Goal: Information Seeking & Learning: Check status

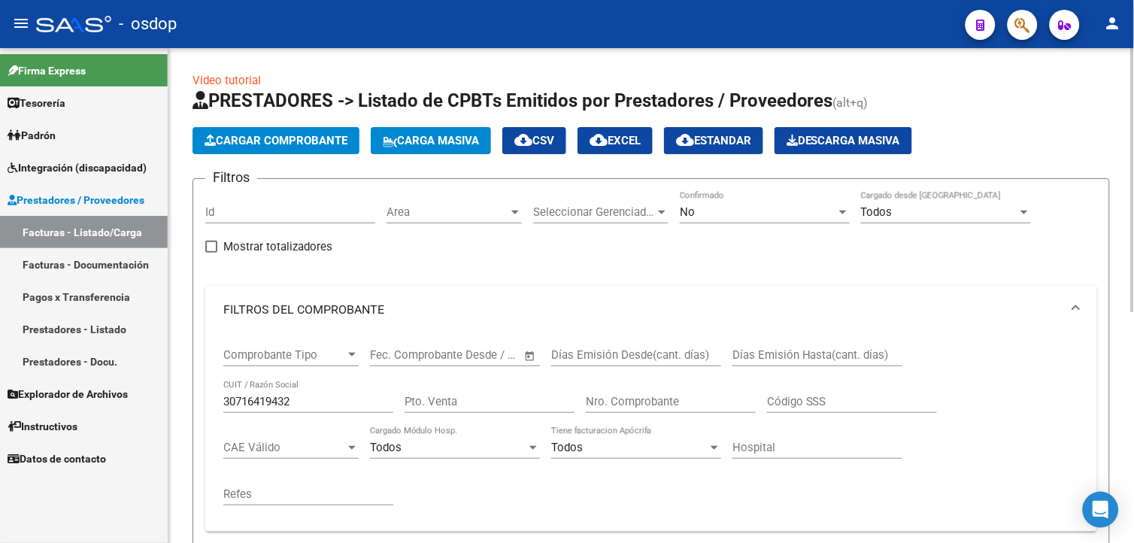
click at [1133, 242] on html "menu - osdop person Firma Express Tesorería Extractos Procesados (csv) Extracto…" at bounding box center [567, 271] width 1134 height 543
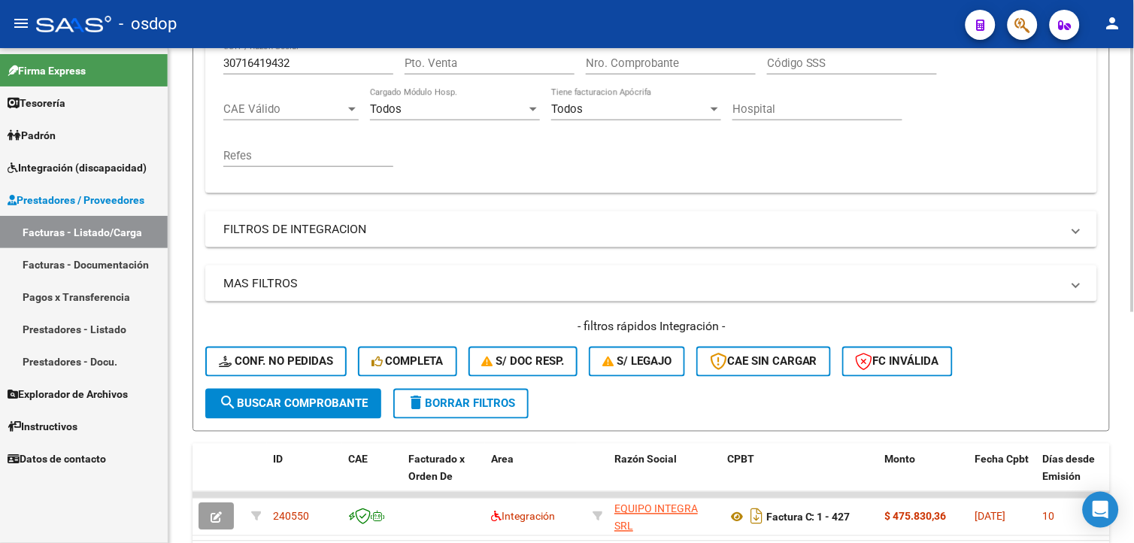
scroll to position [434, 0]
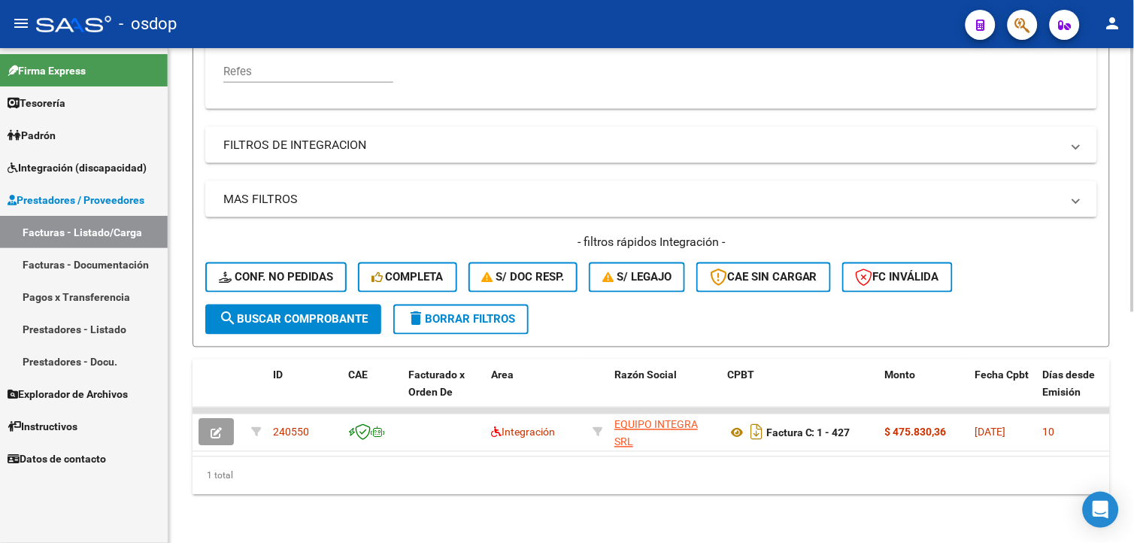
click at [1133, 477] on html "menu - osdop person Firma Express Tesorería Extractos Procesados (csv) Extracto…" at bounding box center [567, 271] width 1134 height 543
click at [452, 314] on button "delete Borrar Filtros" at bounding box center [460, 319] width 135 height 30
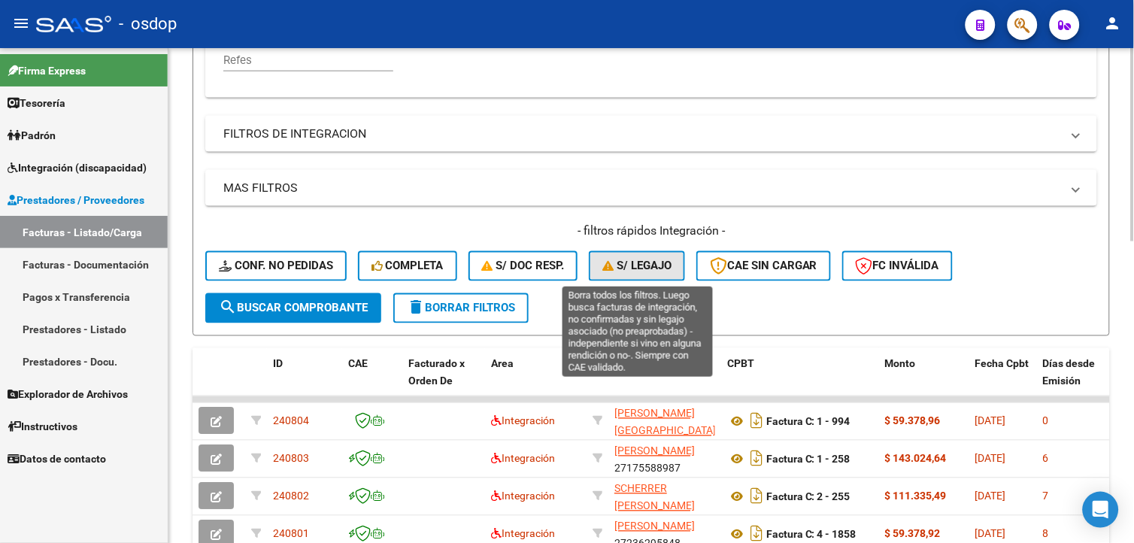
click at [655, 275] on button "S/ legajo" at bounding box center [637, 266] width 96 height 30
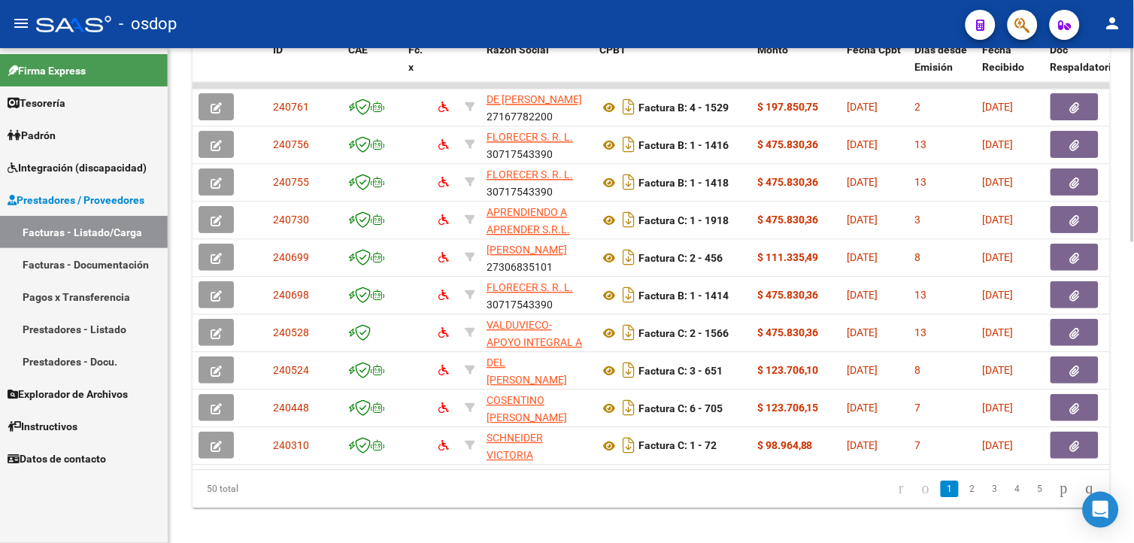
scroll to position [772, 0]
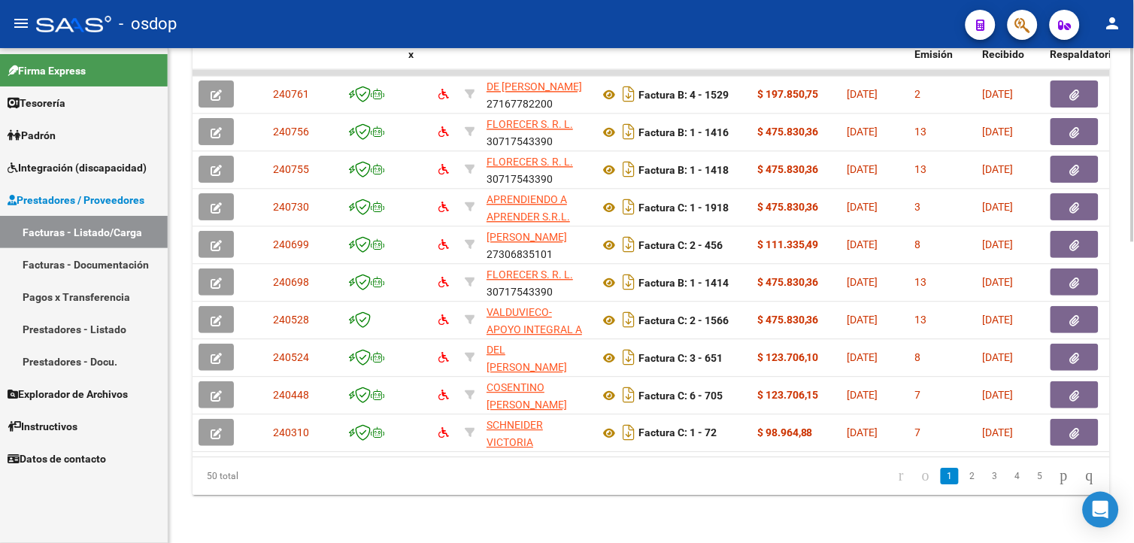
click at [1133, 377] on html "menu - osdop person Firma Express Tesorería Extractos Procesados (csv) Extracto…" at bounding box center [567, 271] width 1134 height 543
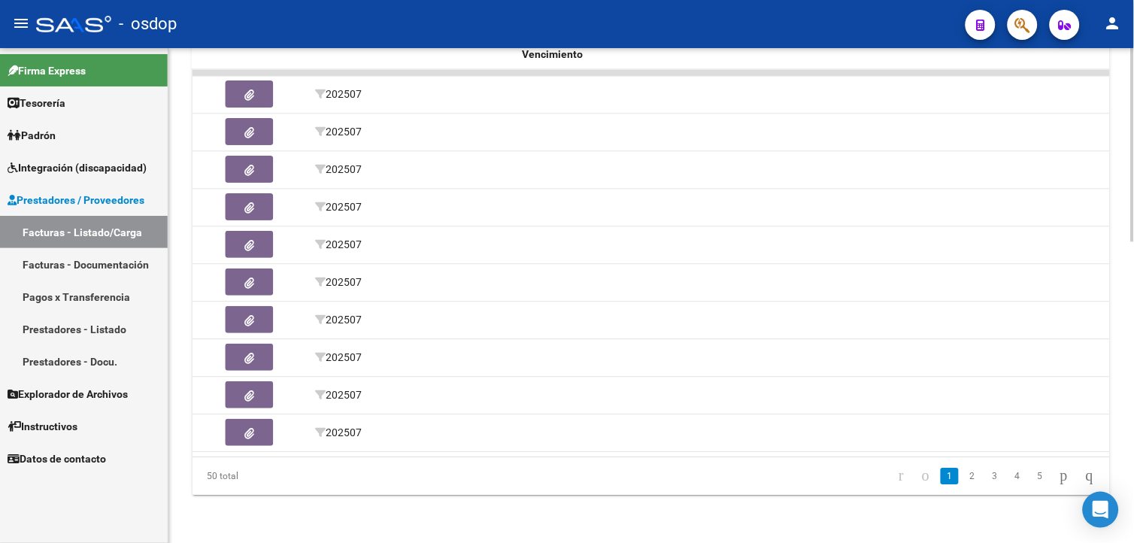
scroll to position [0, 1452]
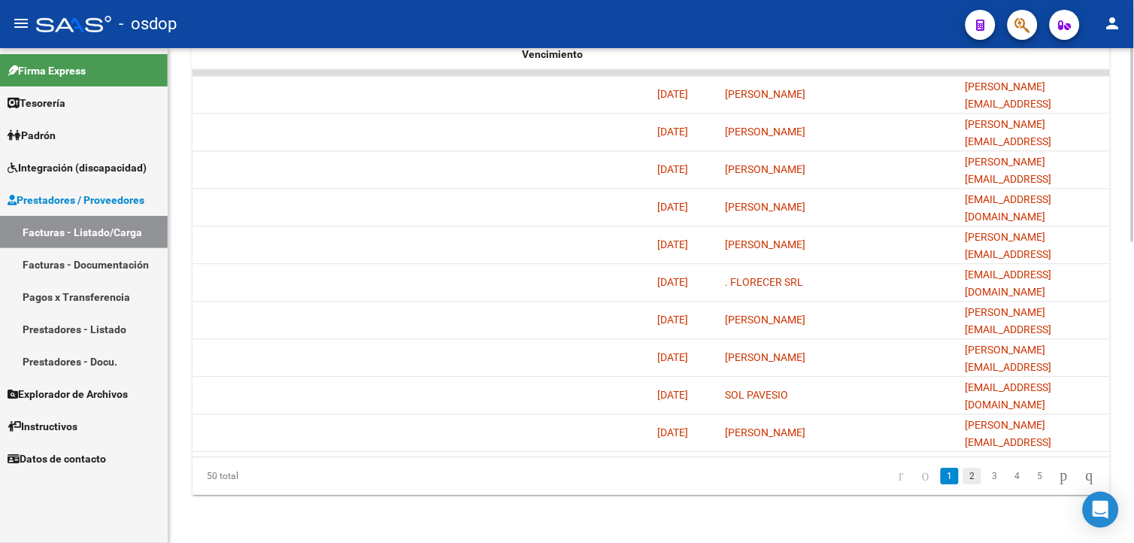
click at [964, 474] on link "2" at bounding box center [972, 476] width 18 height 17
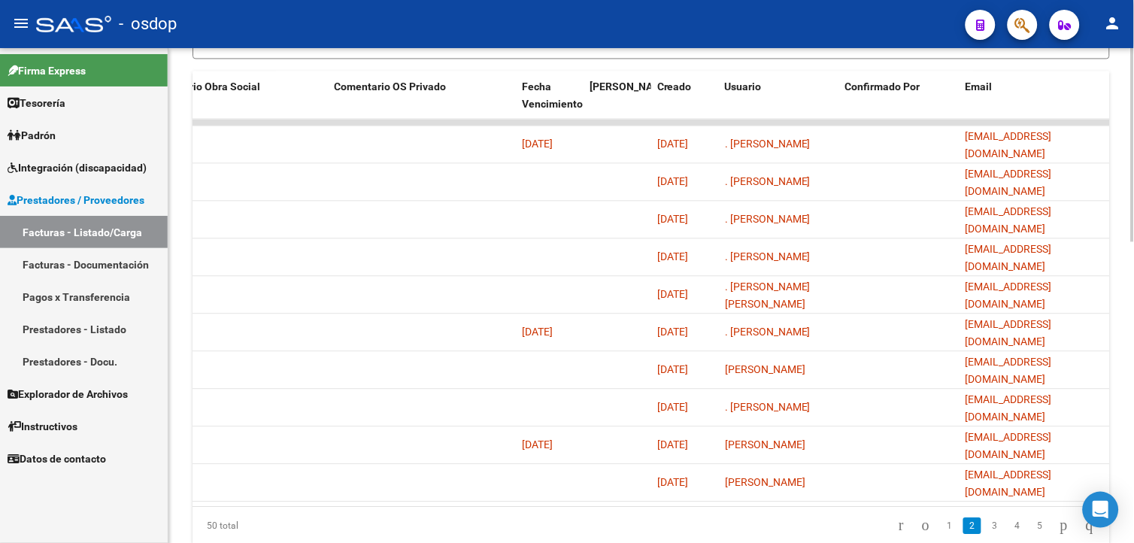
scroll to position [772, 0]
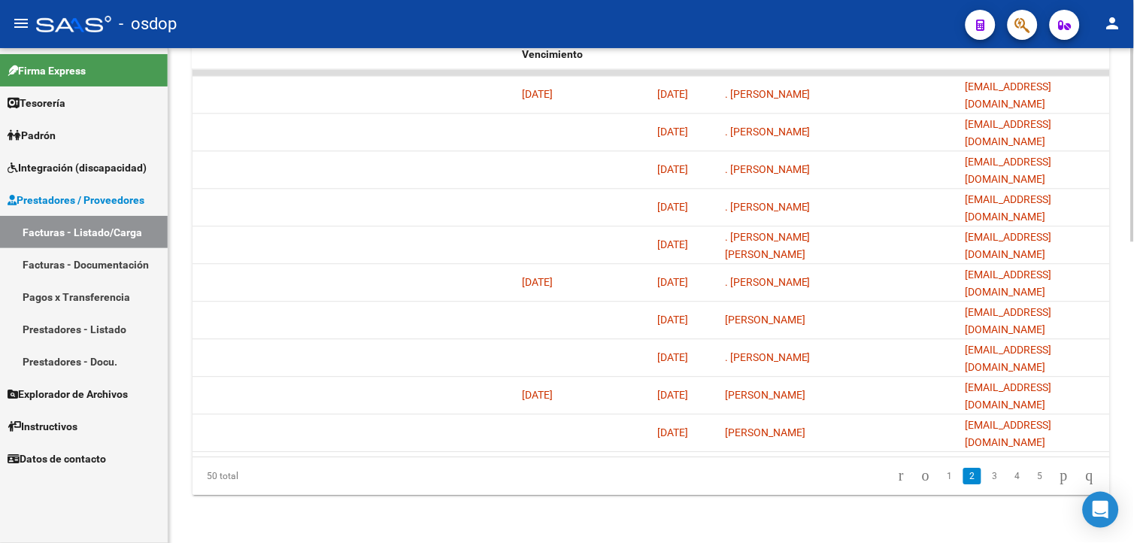
click at [1133, 401] on html "menu - osdop person Firma Express Tesorería Extractos Procesados (csv) Extracto…" at bounding box center [567, 271] width 1134 height 543
click at [986, 482] on link "3" at bounding box center [995, 476] width 18 height 17
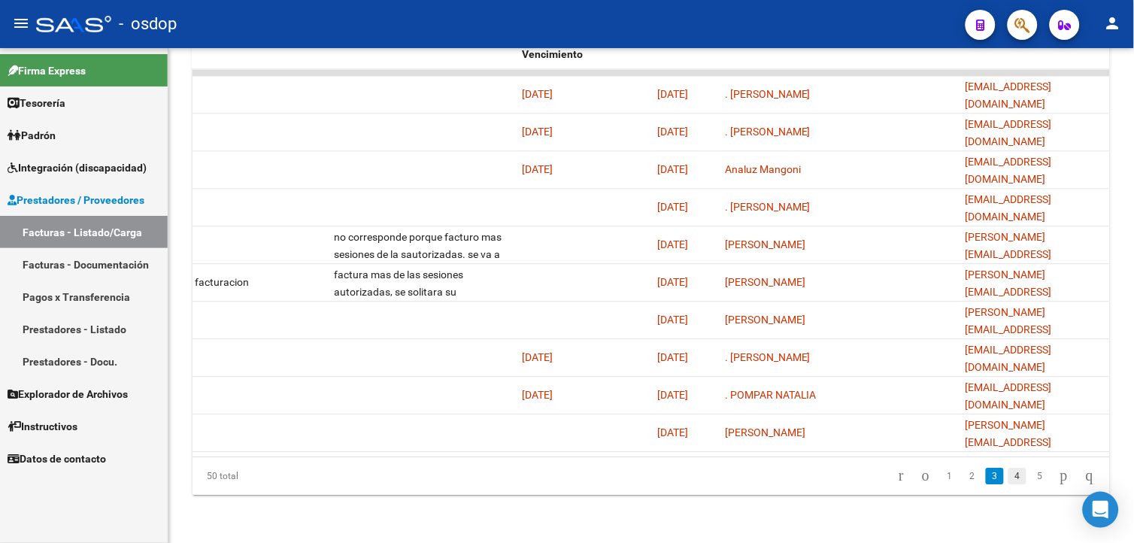
click at [1008, 480] on link "4" at bounding box center [1017, 476] width 18 height 17
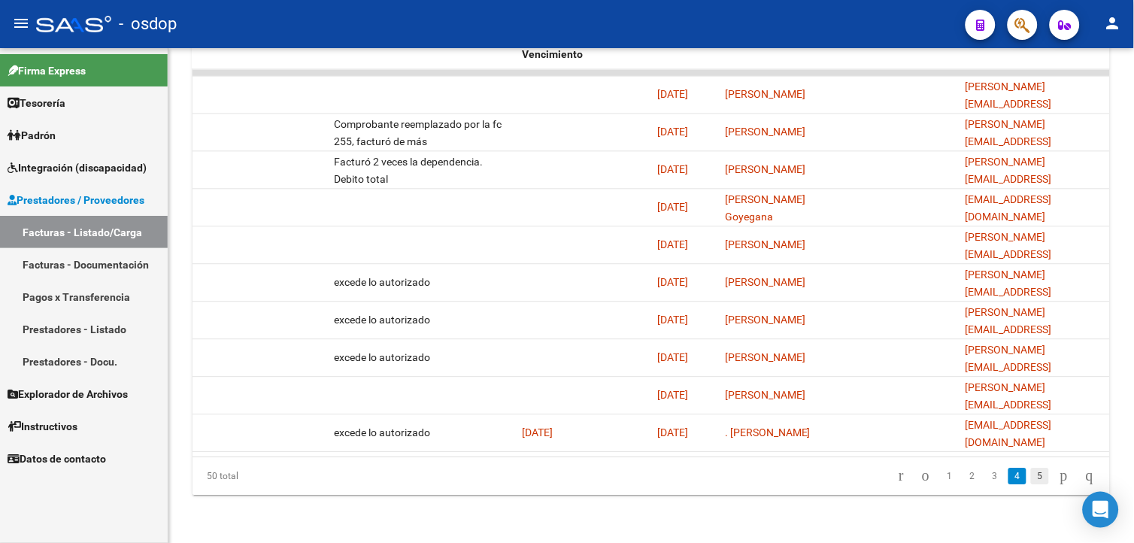
click at [1031, 477] on link "5" at bounding box center [1040, 476] width 18 height 17
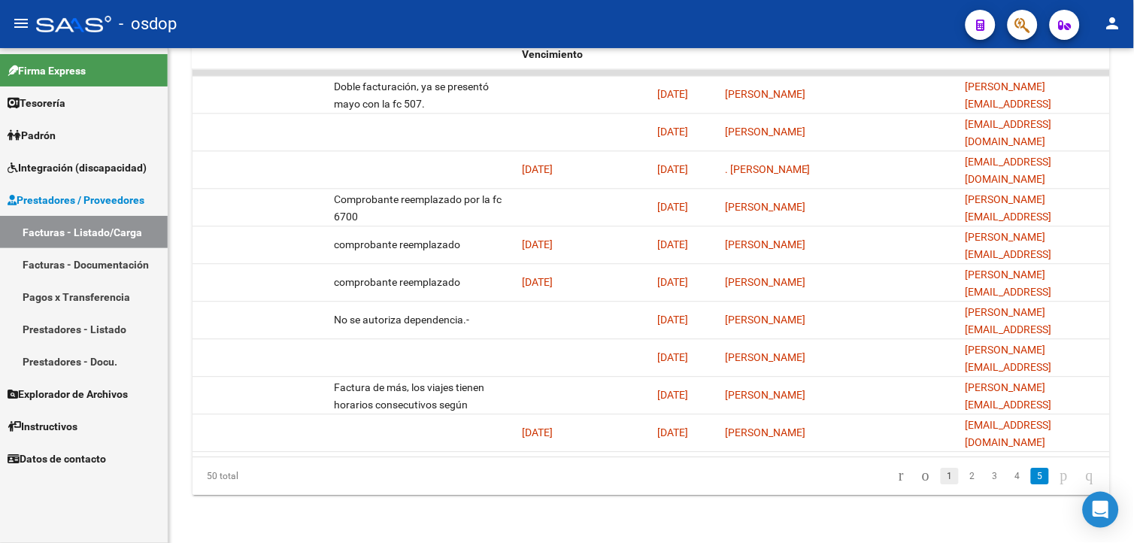
click at [940, 476] on link "1" at bounding box center [949, 476] width 18 height 17
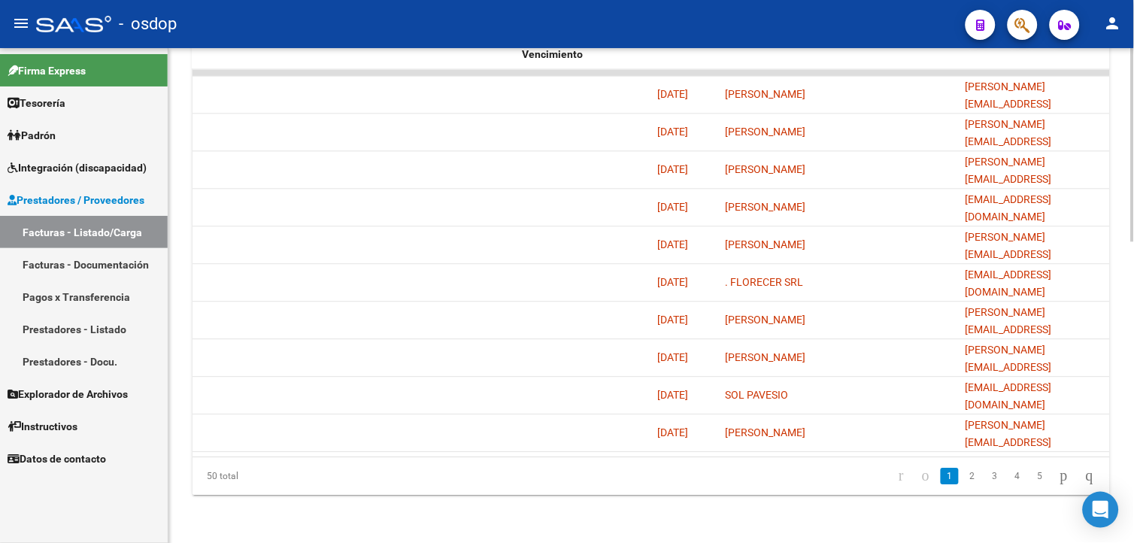
scroll to position [640, 0]
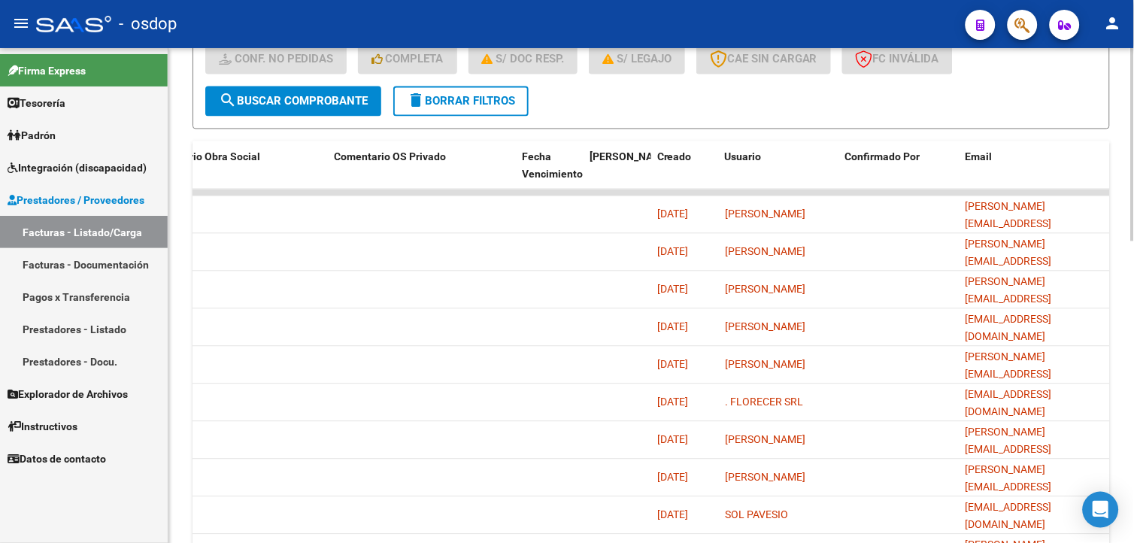
click at [1133, 335] on html "menu - osdop person Firma Express Tesorería Extractos Procesados (csv) Extracto…" at bounding box center [567, 271] width 1134 height 543
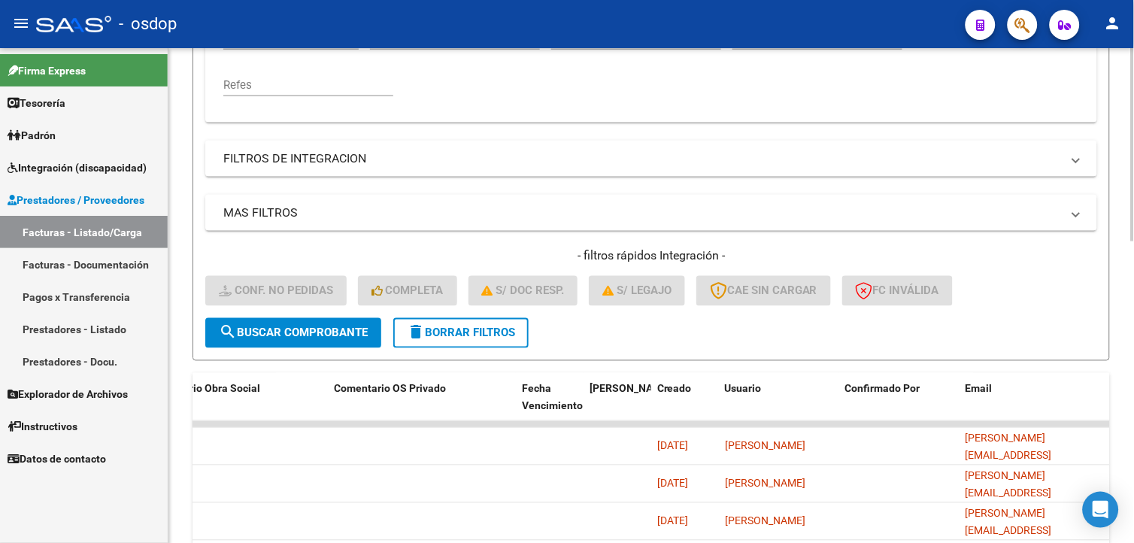
scroll to position [394, 0]
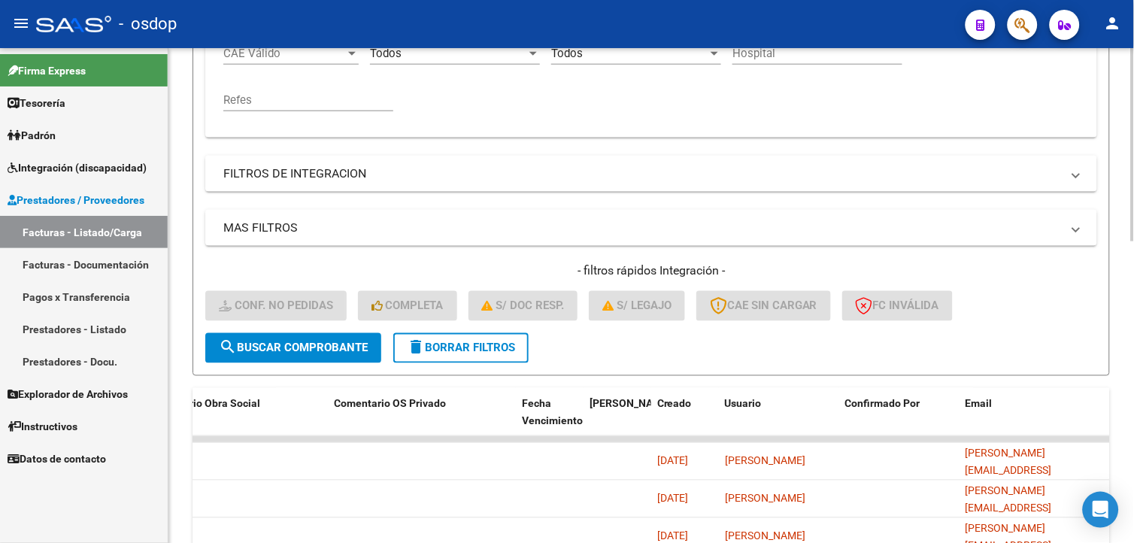
click at [1133, 296] on html "menu - osdop person Firma Express Tesorería Extractos Procesados (csv) Extracto…" at bounding box center [567, 271] width 1134 height 543
click at [492, 357] on button "delete Borrar Filtros" at bounding box center [460, 348] width 135 height 30
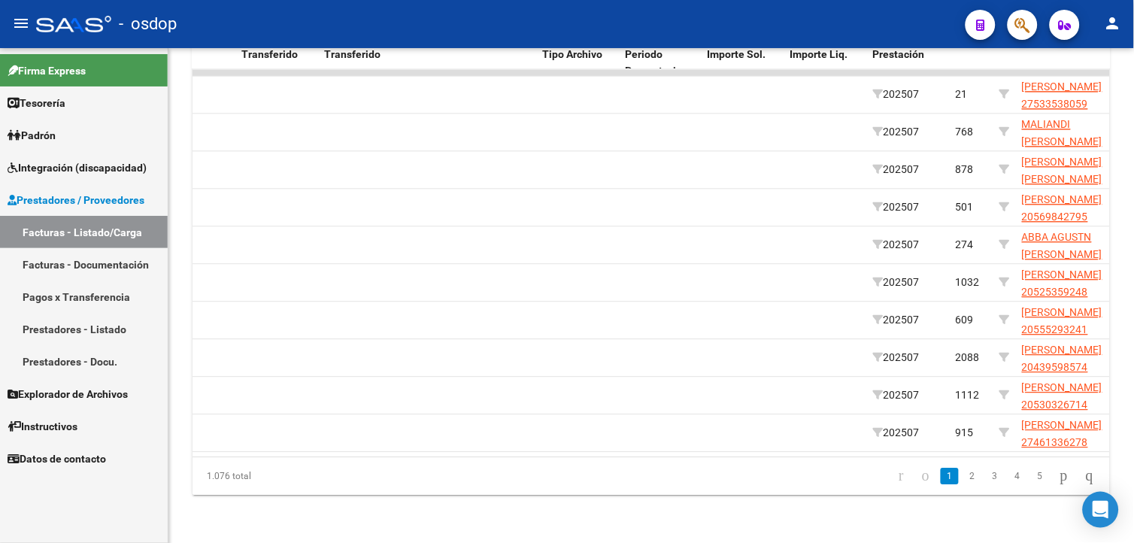
scroll to position [770, 0]
click at [1133, 401] on html "menu - osdop person Firma Express Tesorería Extractos Procesados (csv) Extracto…" at bounding box center [567, 271] width 1134 height 543
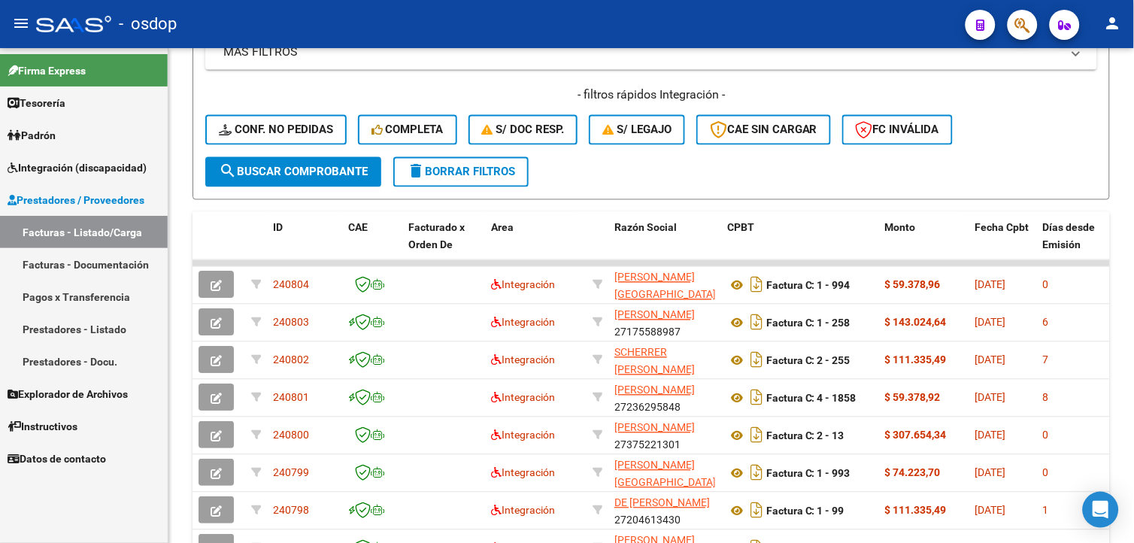
scroll to position [513, 0]
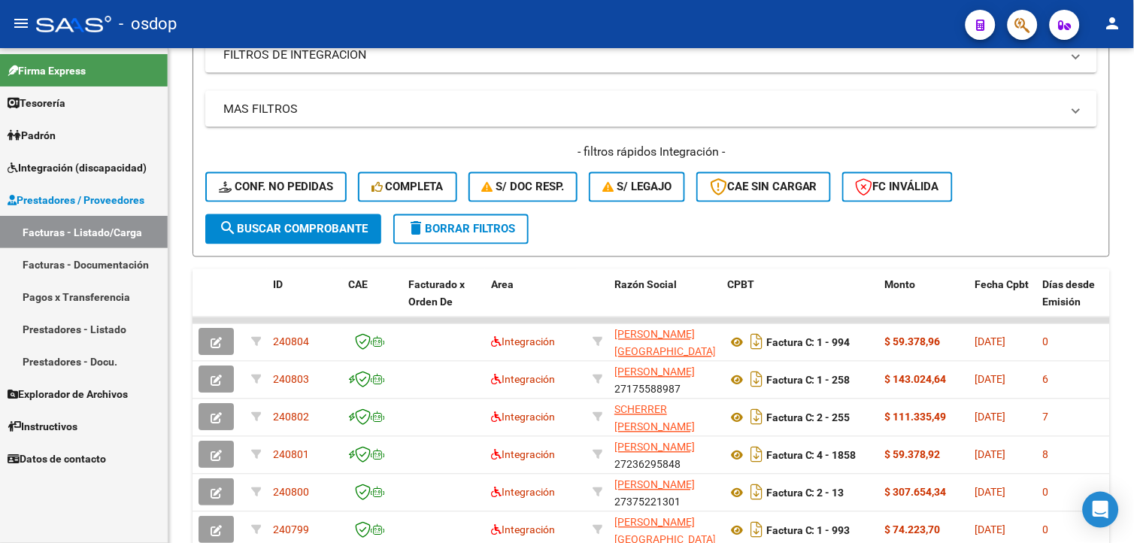
click at [1133, 340] on html "menu - osdop person Firma Express Tesorería Extractos Procesados (csv) Extracto…" at bounding box center [567, 271] width 1134 height 543
click at [492, 228] on span "delete Borrar Filtros" at bounding box center [461, 230] width 108 height 14
click at [801, 108] on mat-panel-title "MAS FILTROS" at bounding box center [641, 109] width 837 height 17
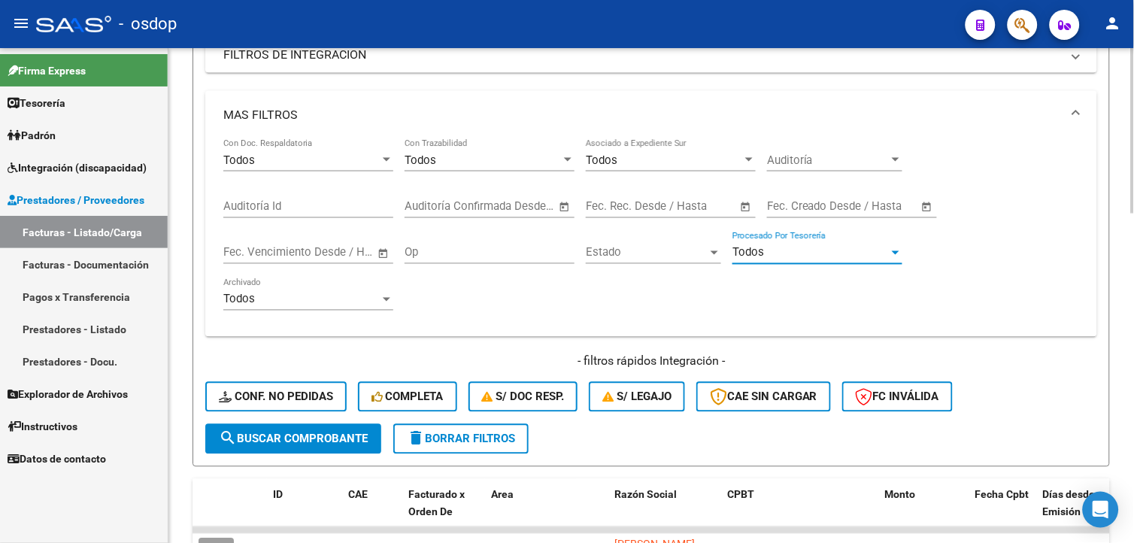
click at [851, 254] on div "Todos" at bounding box center [810, 253] width 156 height 14
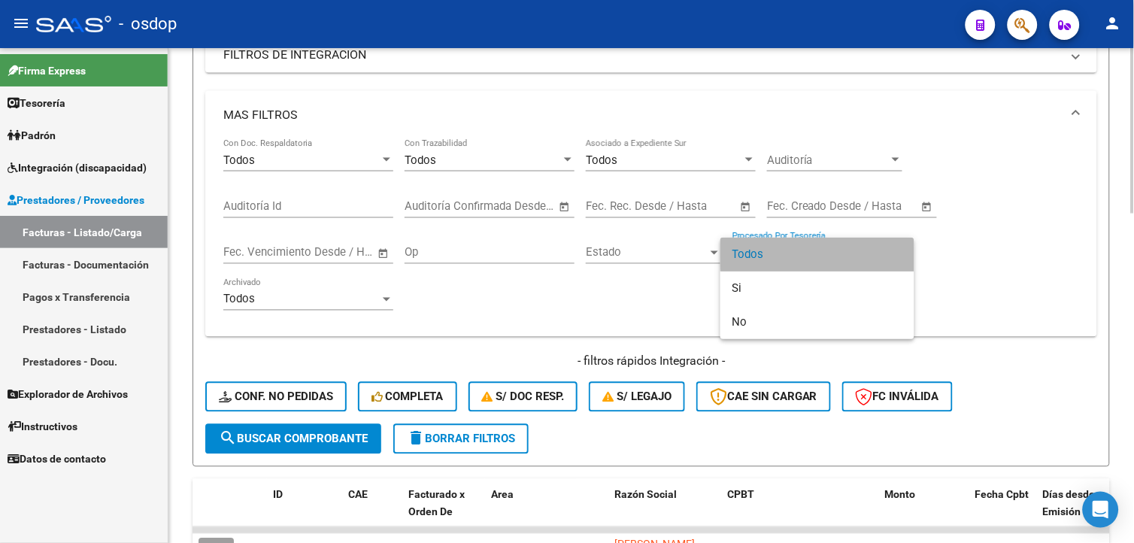
click at [851, 254] on span "Todos" at bounding box center [817, 255] width 170 height 34
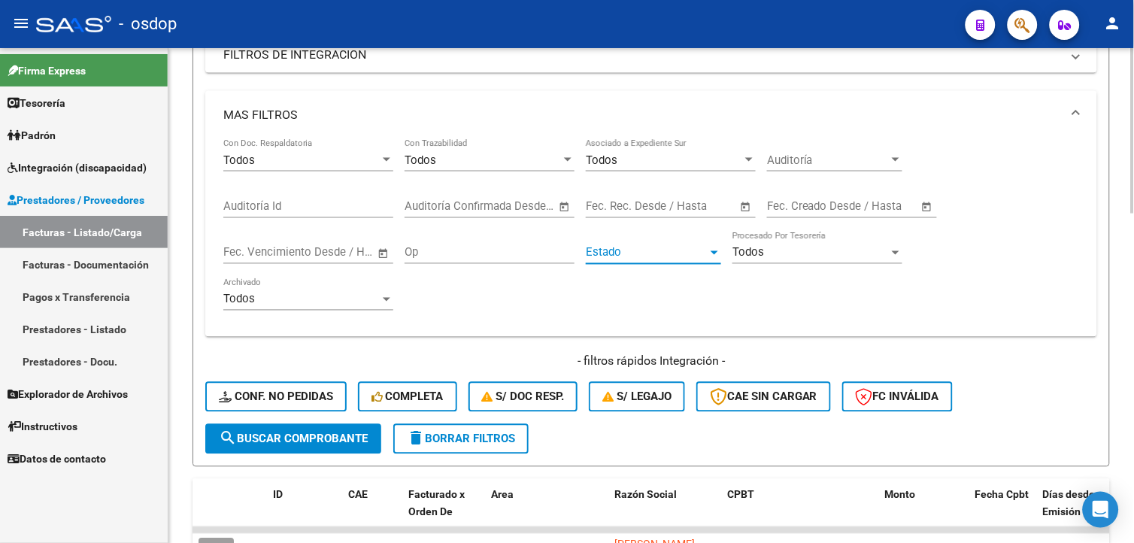
click at [701, 257] on span "Estado" at bounding box center [647, 253] width 122 height 14
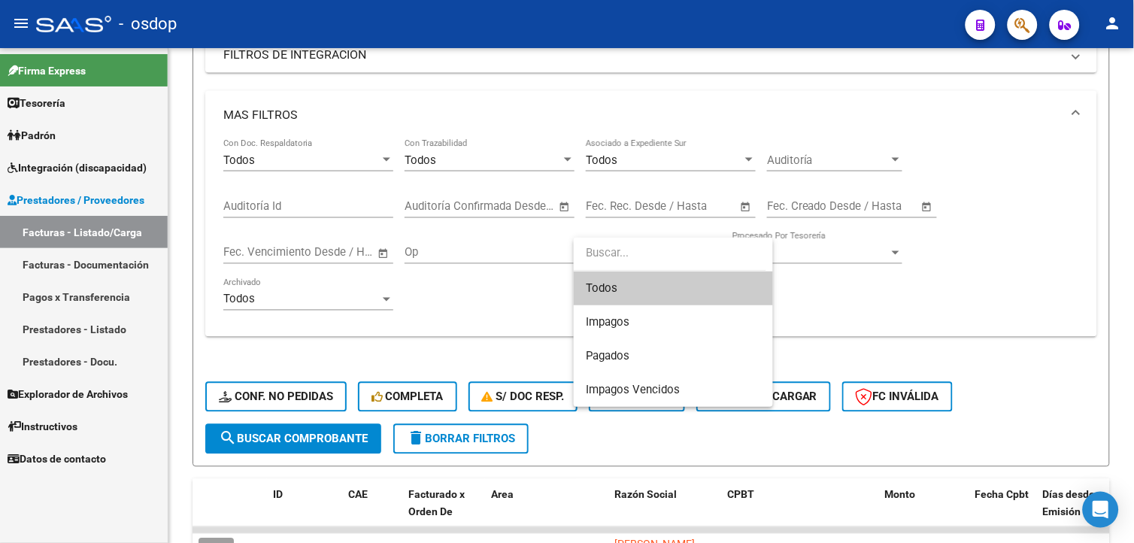
click at [471, 319] on div at bounding box center [567, 271] width 1134 height 543
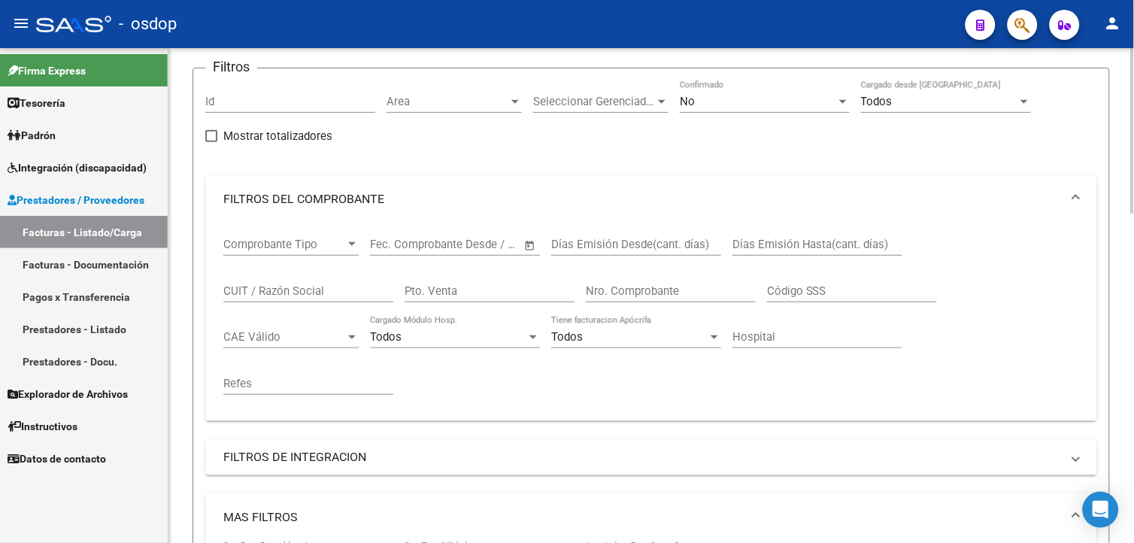
scroll to position [108, 0]
click at [1133, 193] on div at bounding box center [1133, 167] width 4 height 165
click at [983, 101] on div "Todos" at bounding box center [939, 104] width 156 height 14
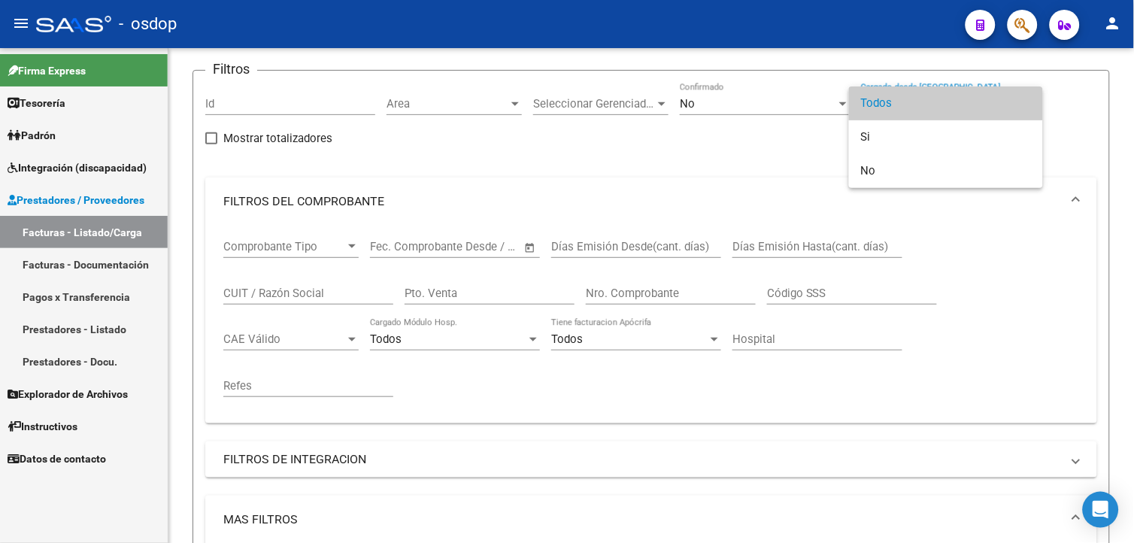
click at [642, 103] on div at bounding box center [567, 271] width 1134 height 543
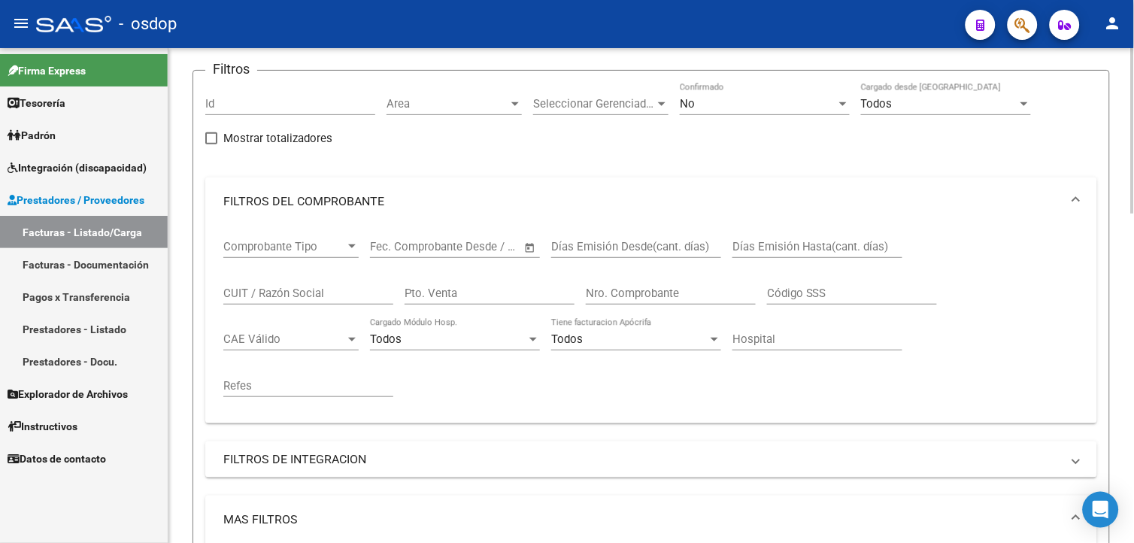
click at [660, 105] on div at bounding box center [662, 104] width 8 height 4
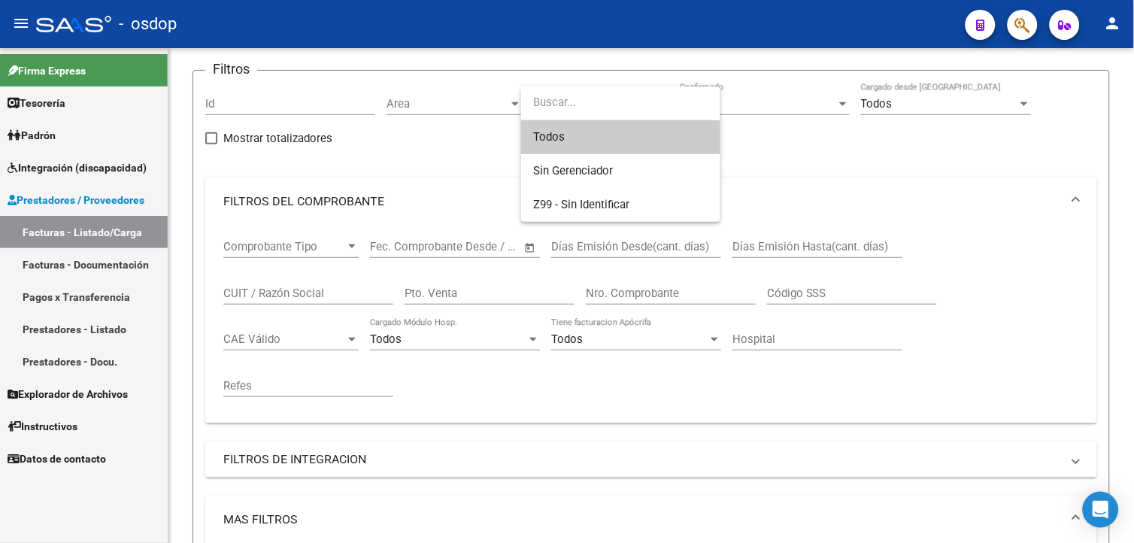
click at [837, 192] on div at bounding box center [567, 271] width 1134 height 543
